Goal: Task Accomplishment & Management: Complete application form

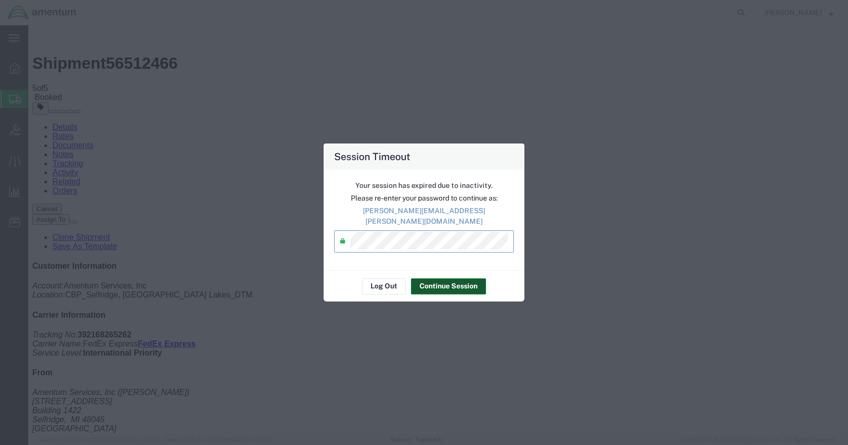
click at [436, 278] on button "Continue Session" at bounding box center [448, 286] width 75 height 16
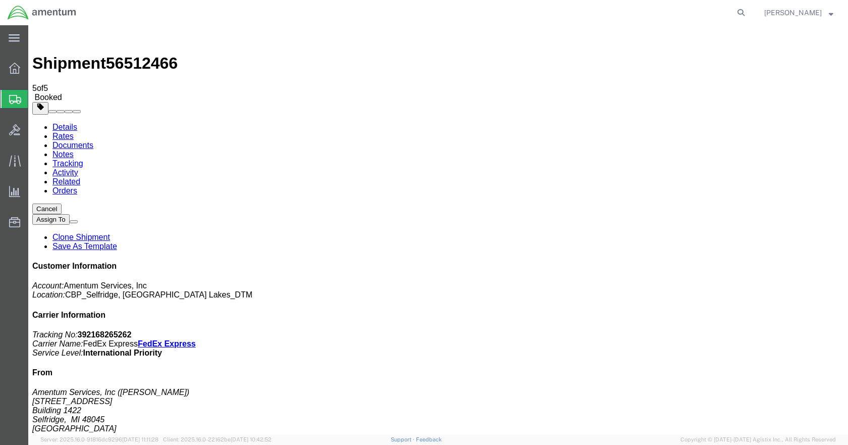
click at [0, 0] on span "Create Shipment" at bounding box center [0, 0] width 0 height 0
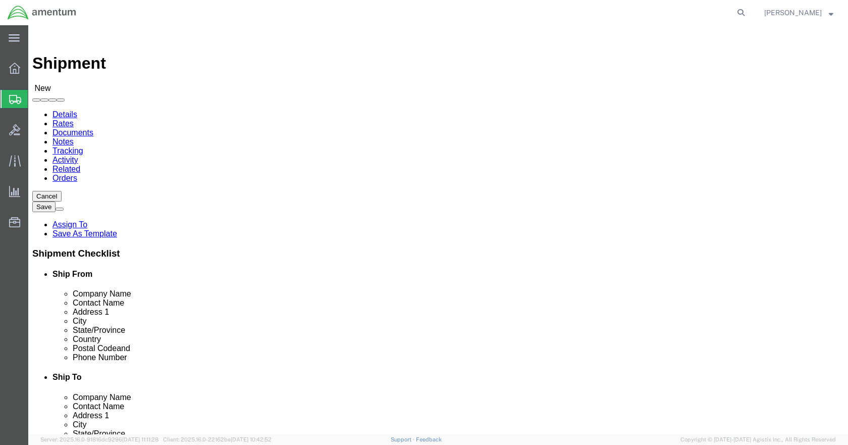
click input "text"
type input "[PERSON_NAME]"
click p "- Amentum Services, Inc - ([PERSON_NAME]) [STREET_ADDRESS]"
select select "MI"
type input "[PERSON_NAME]"
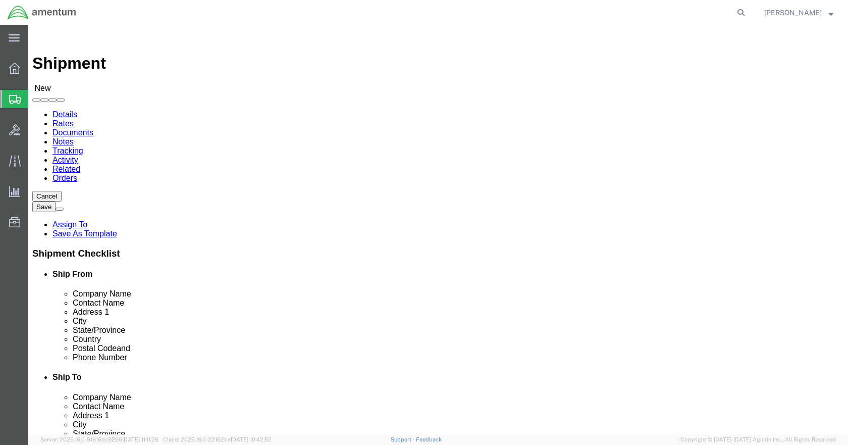
click input "text"
type input "5869542217"
type input "eja"
select select "49930"
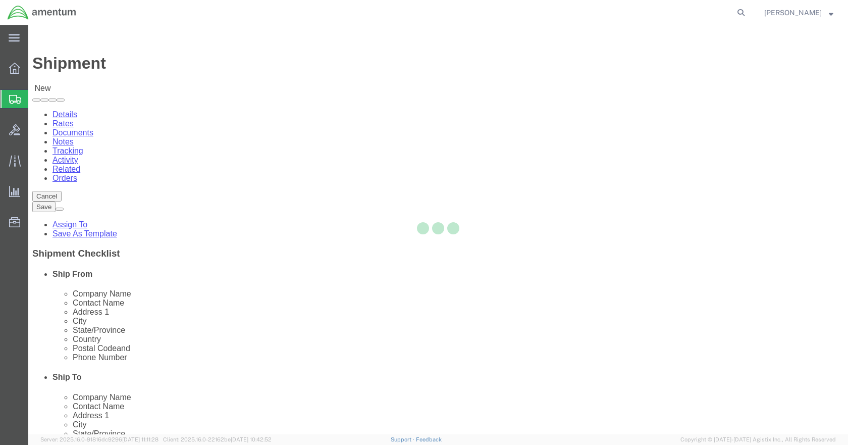
select select "FL"
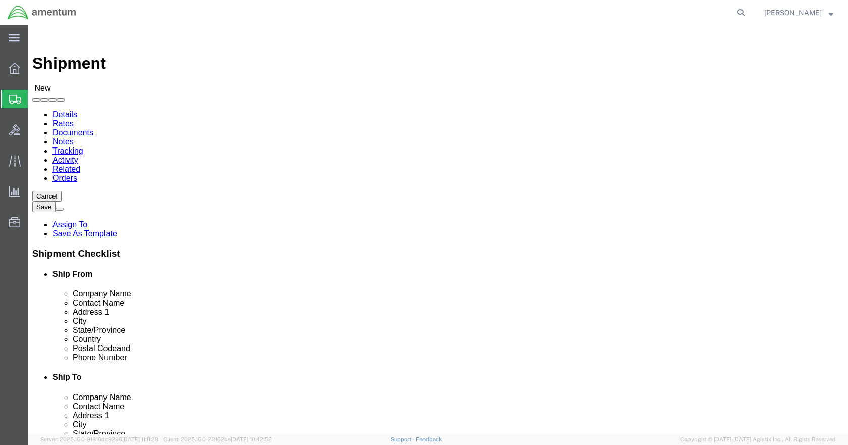
click input "text"
click input "[PERSON_NAME]"
type input "n"
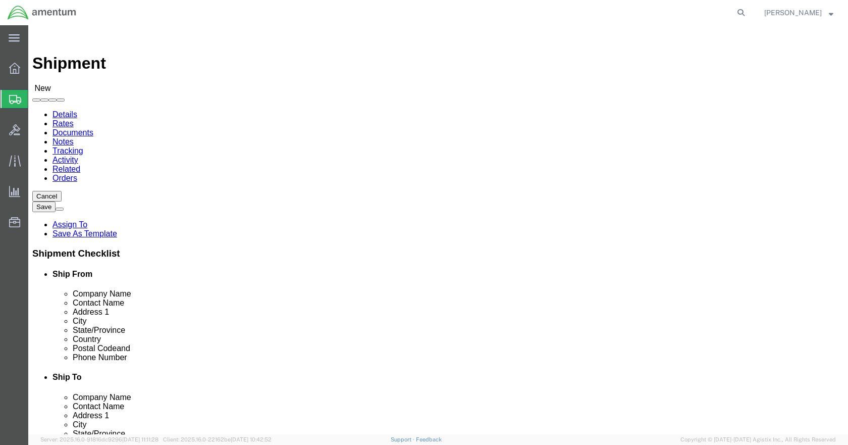
type input "[PERSON_NAME]"
type input "Hangar 1002, [GEOGRAPHIC_DATA]"
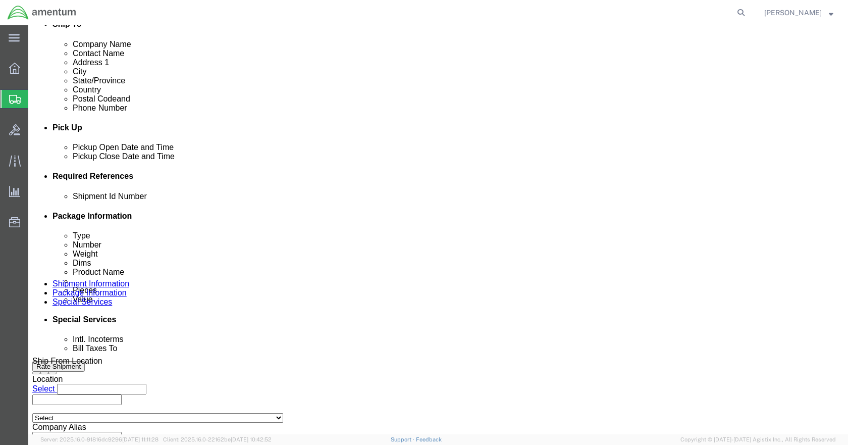
scroll to position [353, 0]
click button "Add reference"
click input "text"
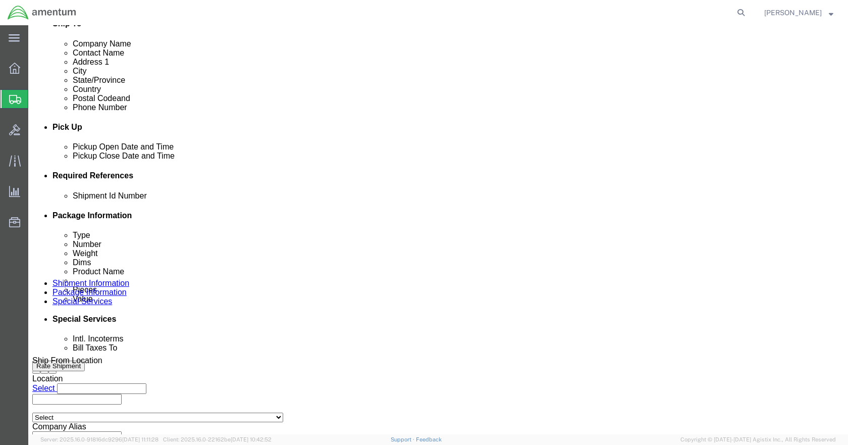
type input "SPACER"
type input "USAGE#324873"
type input "CBP"
type input "6118.03.03.2219.000.DTM.0000"
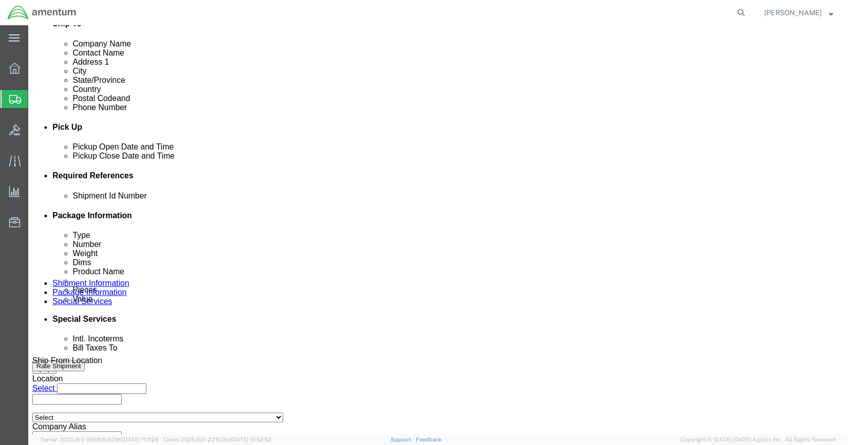
click select "Select Account Type Activity ID Airline Appointment Number ASN Batch Request # …"
select select "PROJNUM"
click select "Select Account Type Activity ID Airline Appointment Number ASN Batch Request # …"
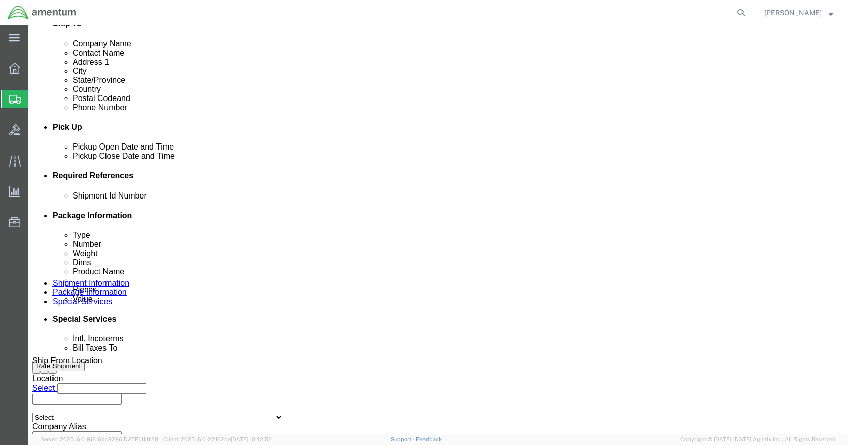
select select "DEPT"
click select "Select Account Type Activity ID Airline Appointment Number ASN Batch Request # …"
select select "CUSTREF"
click select "Select Account Type Activity ID Airline Appointment Number ASN Batch Request # …"
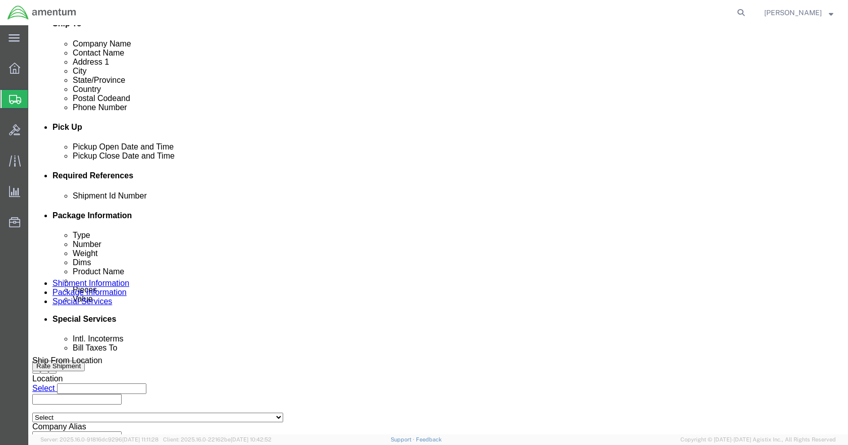
click icon
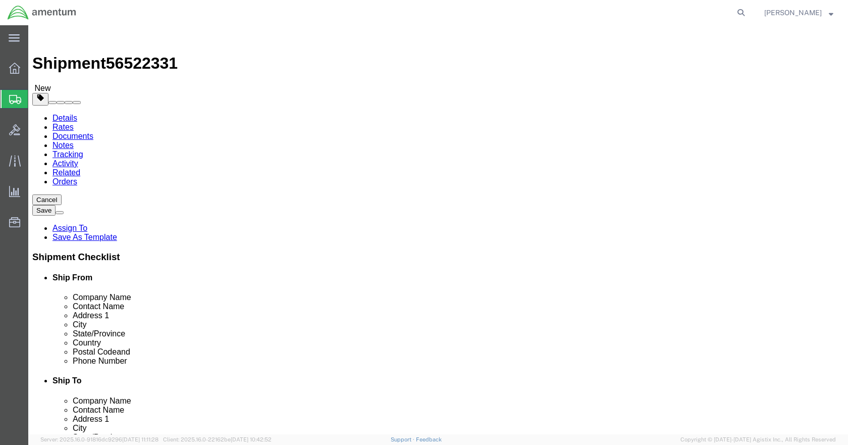
click select "Select BCK Boxes Bale(s) Basket(s) Bolt(s) Bottle(s) Buckets Bulk Bundle(s) Can…"
select select "PAK"
click select "Select BCK Boxes Bale(s) Basket(s) Bolt(s) Bottle(s) Buckets Bulk Bundle(s) Can…"
type input "10.25"
type input "12.75"
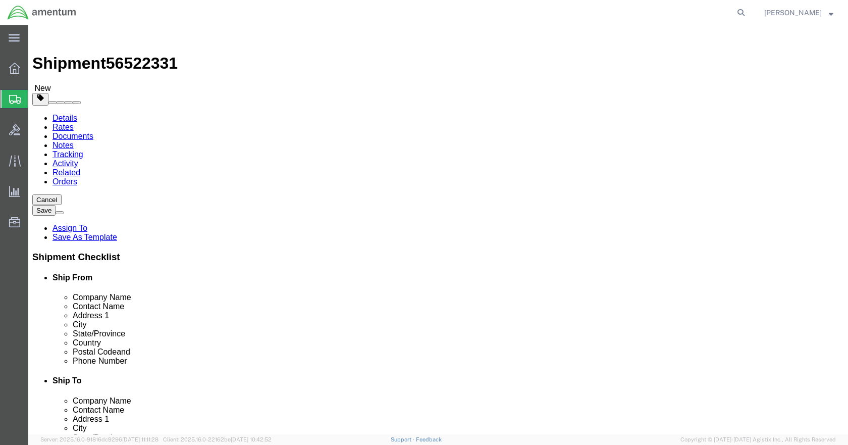
type input "1.00"
click input "0.00"
type input "1"
click link "Add Content"
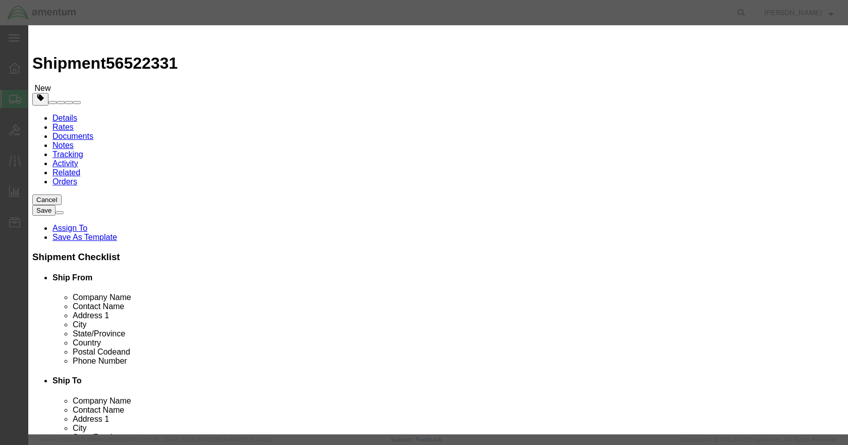
click input "text"
type input "SPACER"
type input "2"
type input "500"
select select "USD"
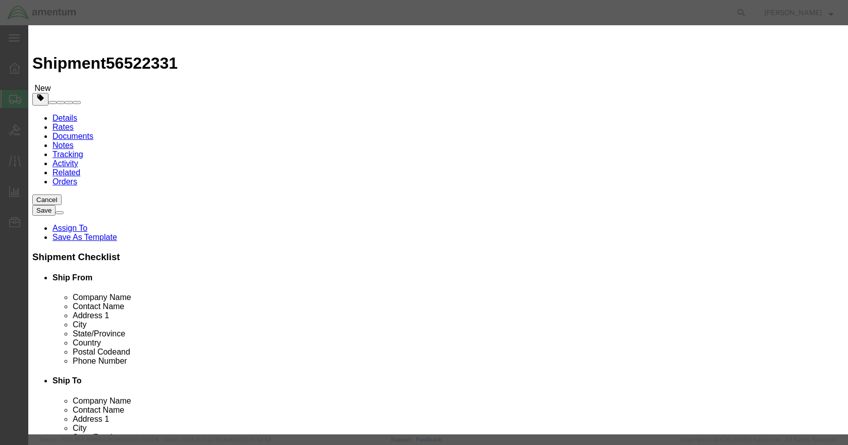
click button "Save & Close"
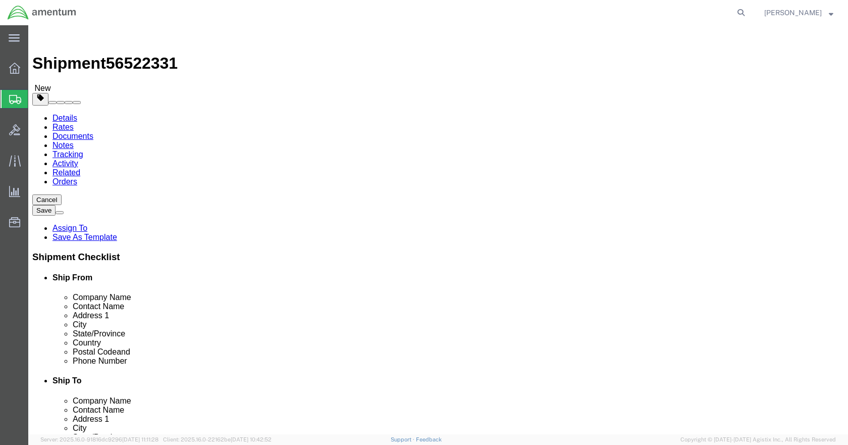
click button "Rate Shipment"
